Goal: Navigation & Orientation: Go to known website

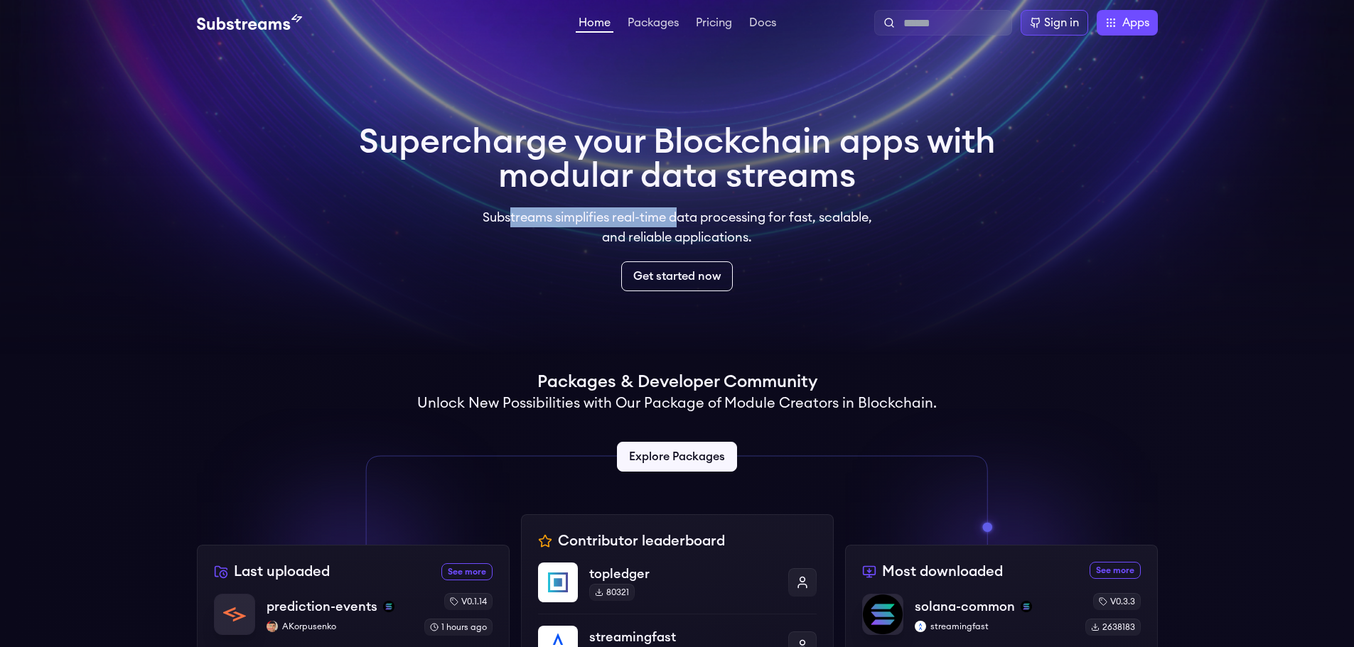
drag, startPoint x: 507, startPoint y: 226, endPoint x: 681, endPoint y: 217, distance: 173.6
click at [681, 217] on p "Substreams simplifies real-time data processing for fast, scalable, and reliabl…" at bounding box center [676, 227] width 409 height 40
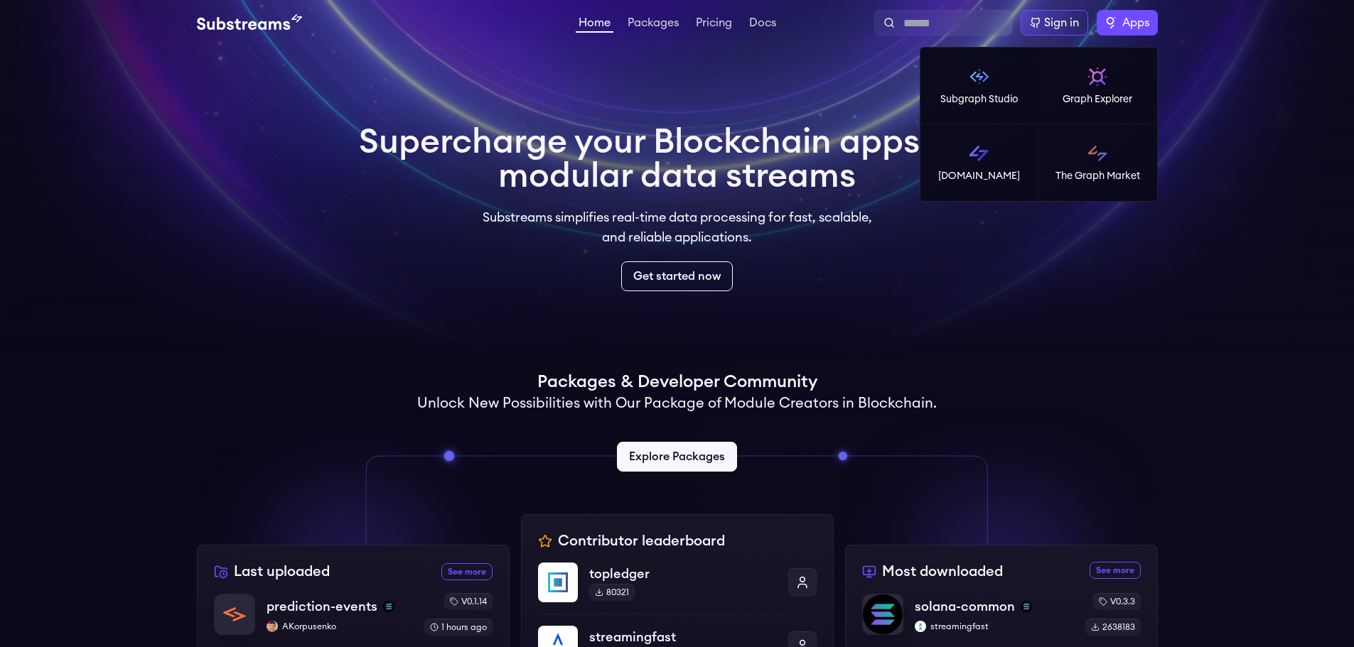
click at [1108, 21] on label "Apps" at bounding box center [1126, 23] width 61 height 26
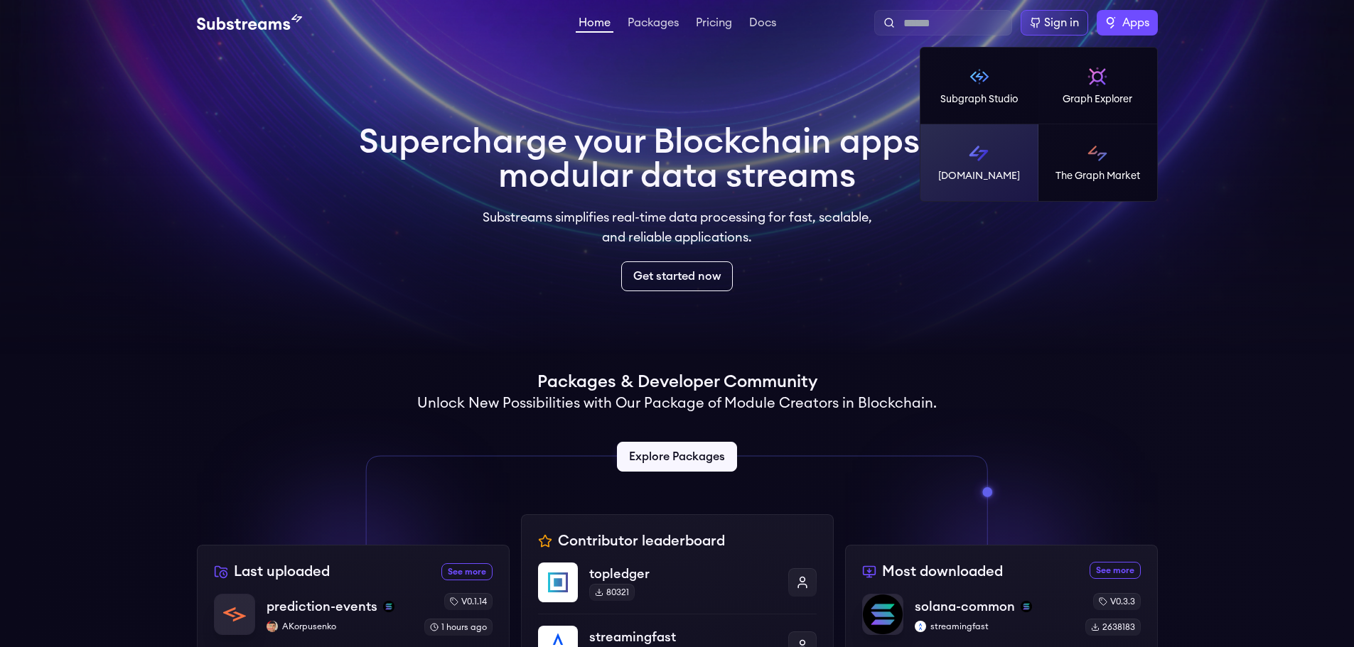
click at [990, 171] on p "[DOMAIN_NAME]" at bounding box center [979, 176] width 82 height 14
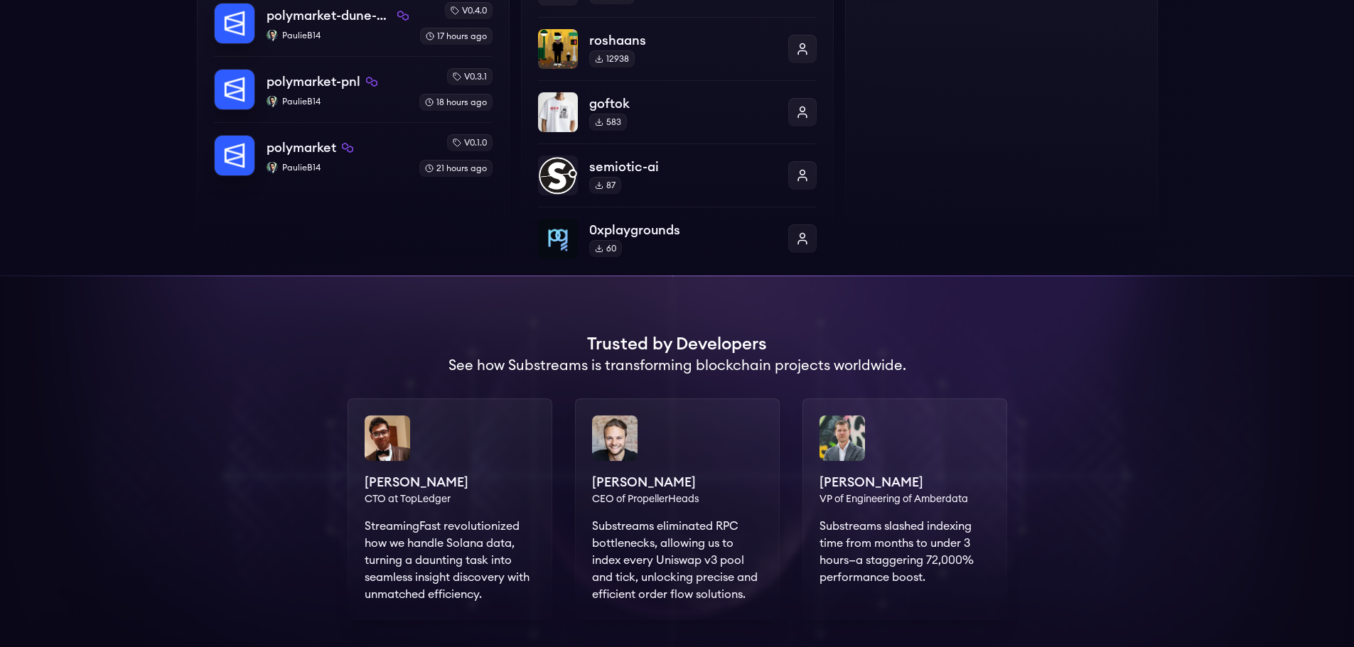
scroll to position [647, 0]
